Goal: Information Seeking & Learning: Find specific fact

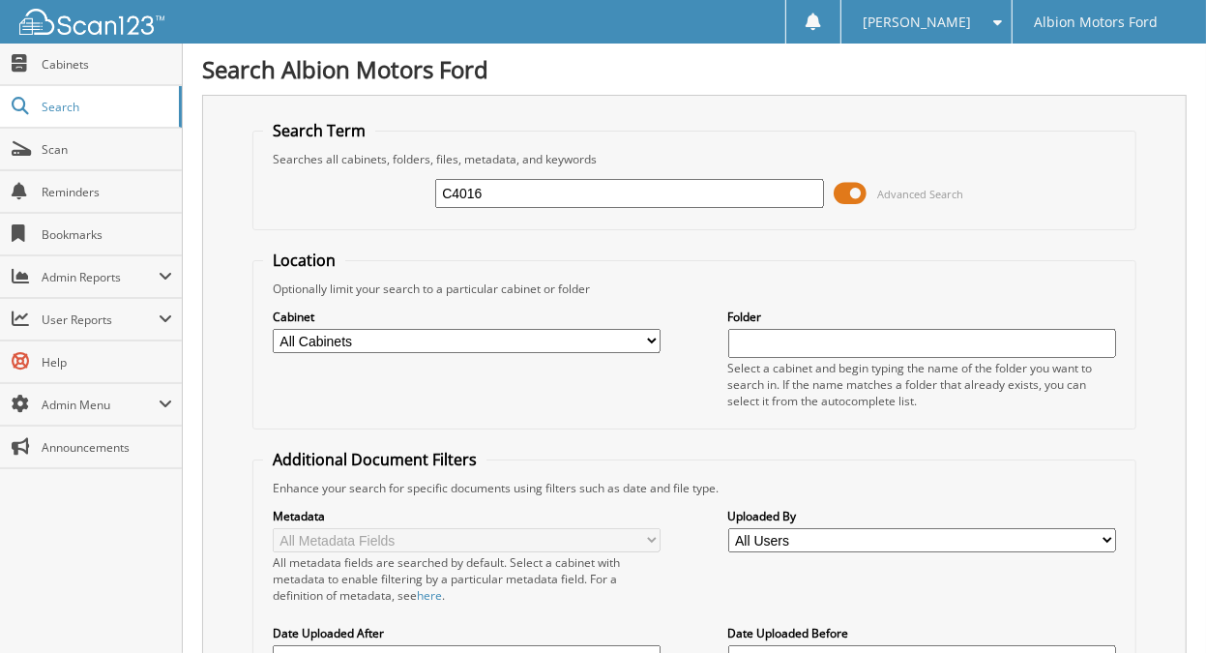
type input "C4016"
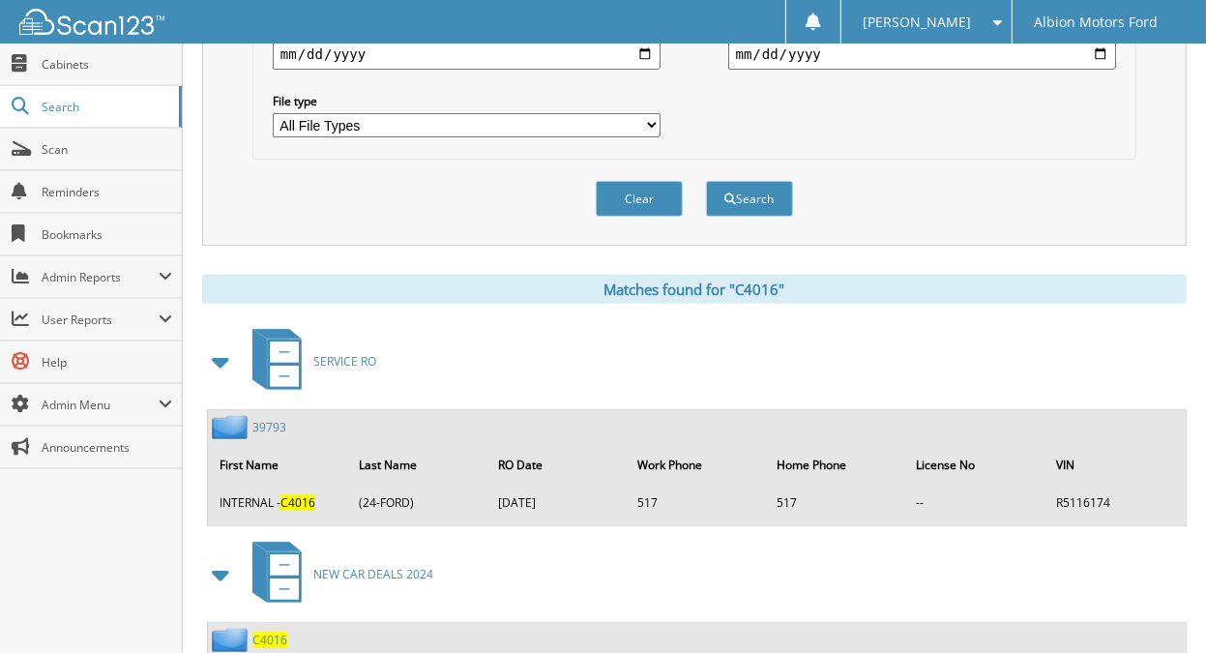
scroll to position [615, 0]
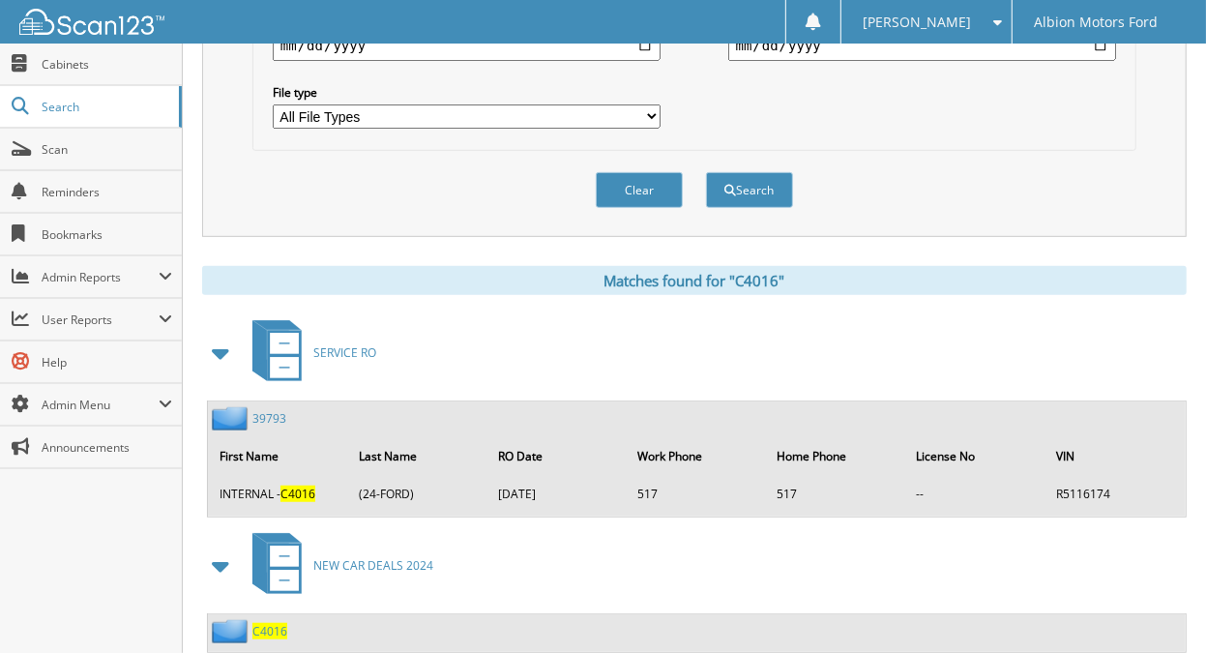
click at [231, 340] on span at bounding box center [221, 353] width 27 height 35
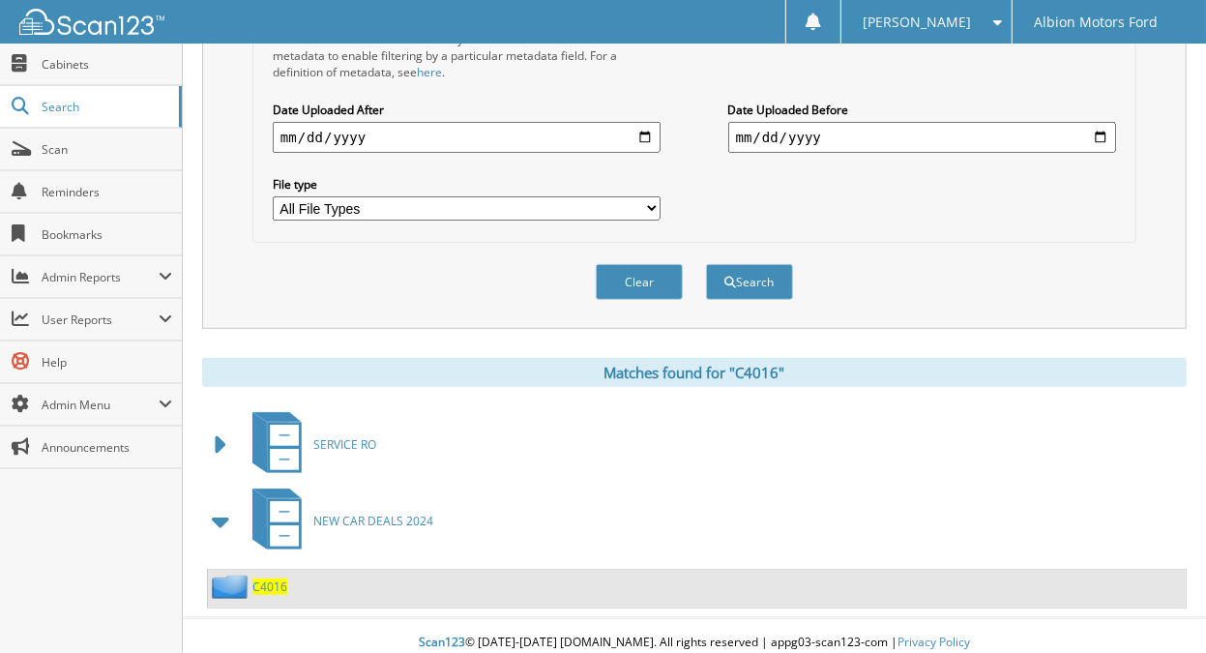
click at [274, 580] on span "C4016" at bounding box center [270, 587] width 35 height 16
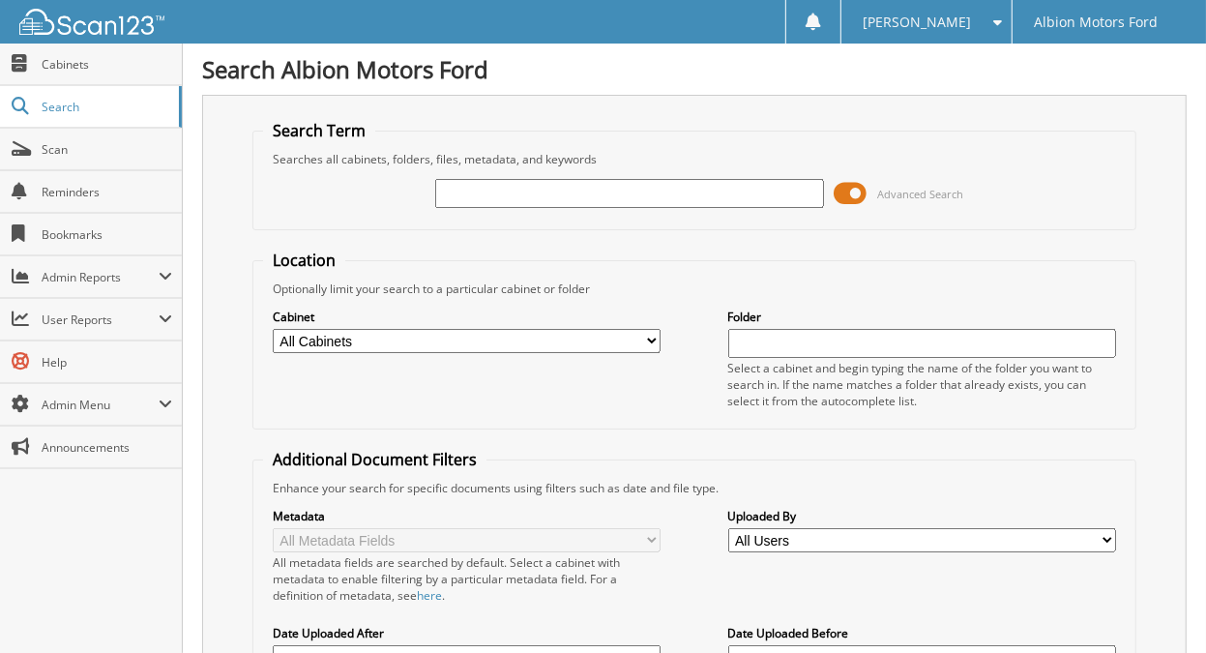
click at [558, 185] on input "text" at bounding box center [629, 193] width 388 height 29
type input "C4016"
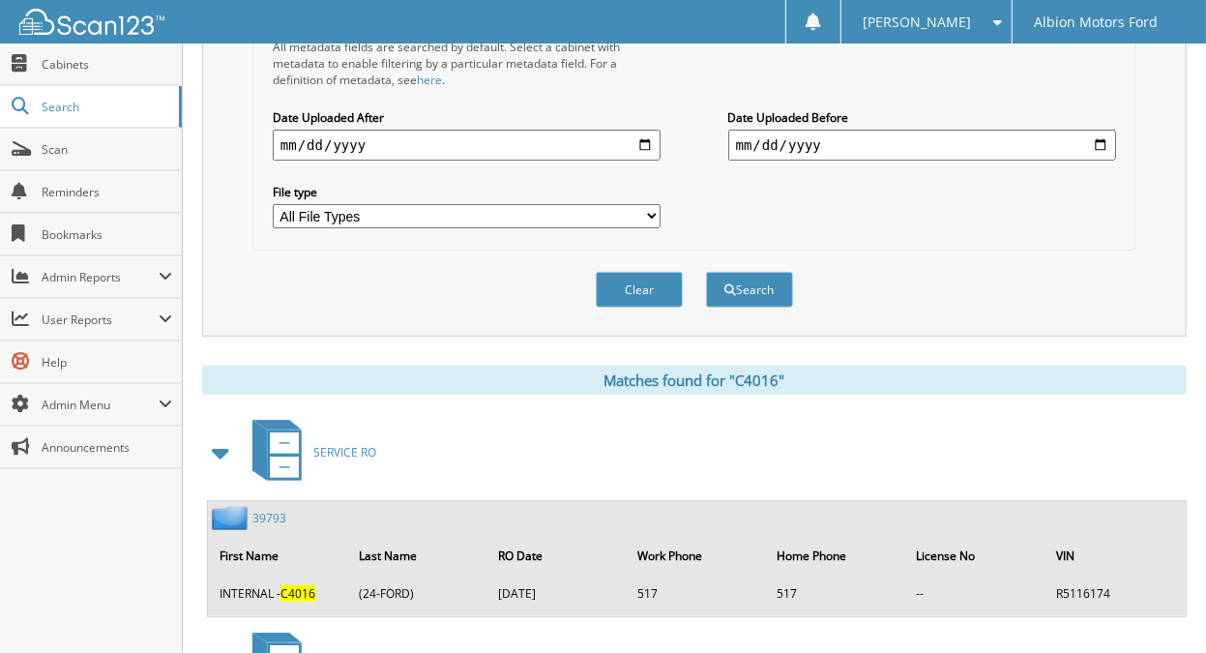
scroll to position [657, 0]
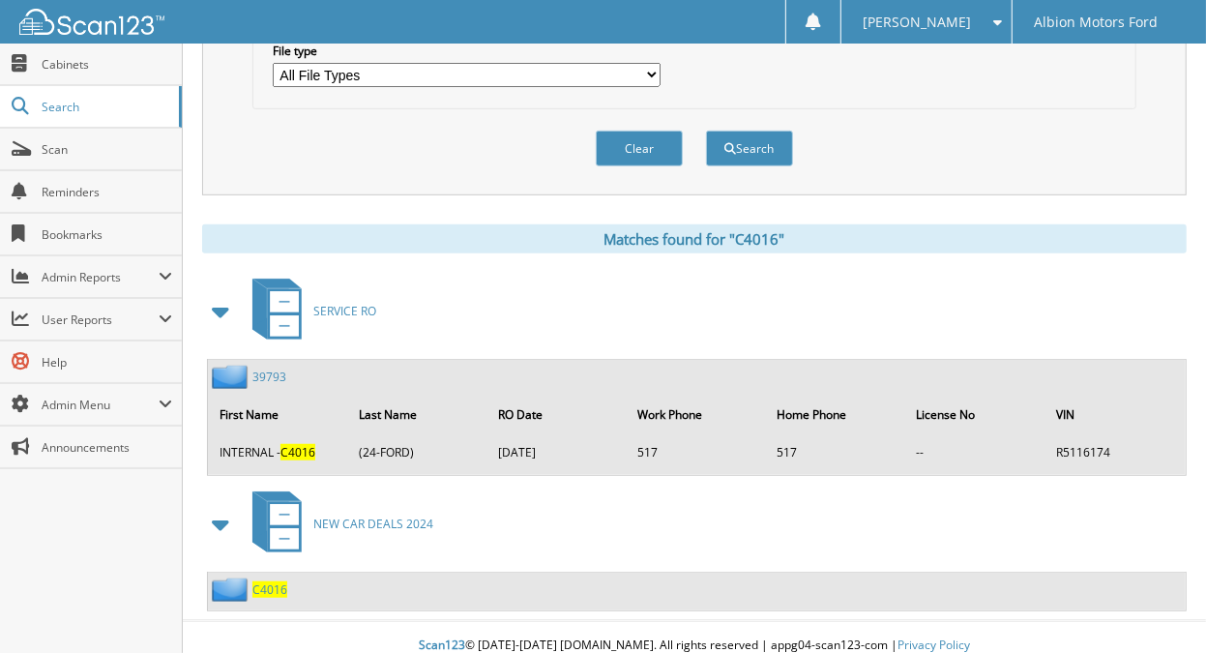
click at [267, 581] on span "C4016" at bounding box center [270, 589] width 35 height 16
